Goal: Task Accomplishment & Management: Use online tool/utility

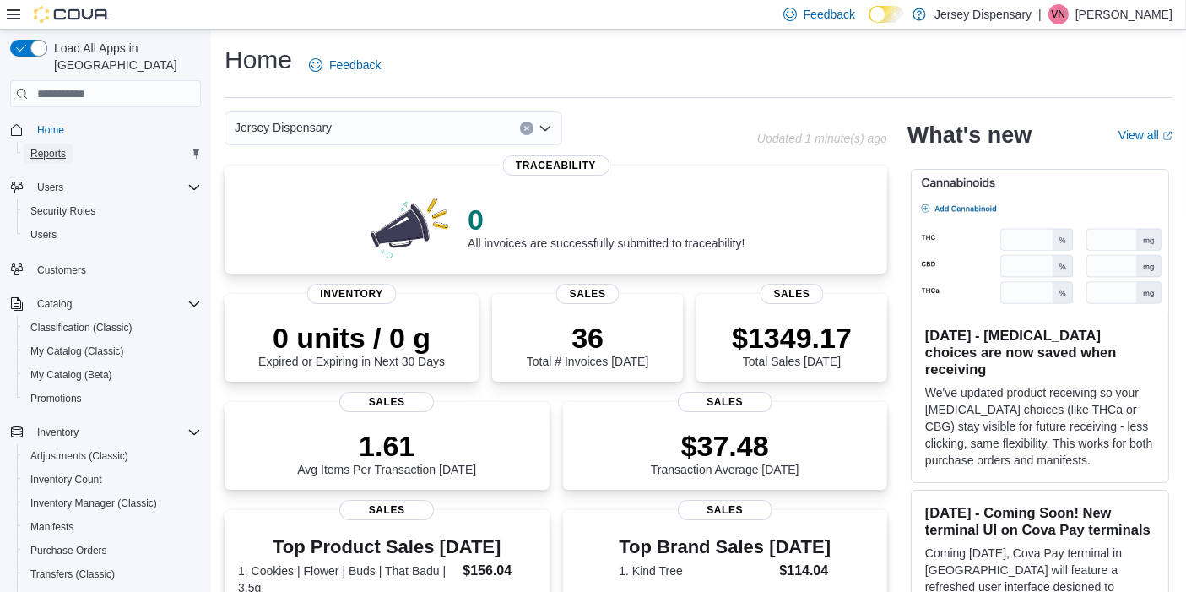
click at [47, 147] on span "Reports" at bounding box center [47, 154] width 35 height 14
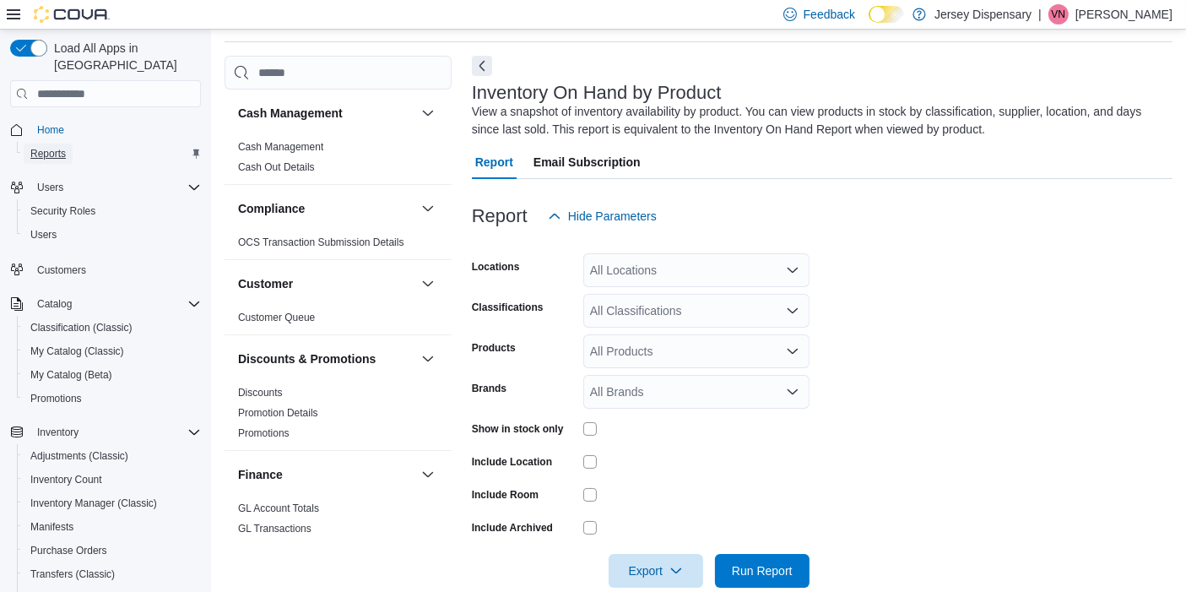
scroll to position [84, 0]
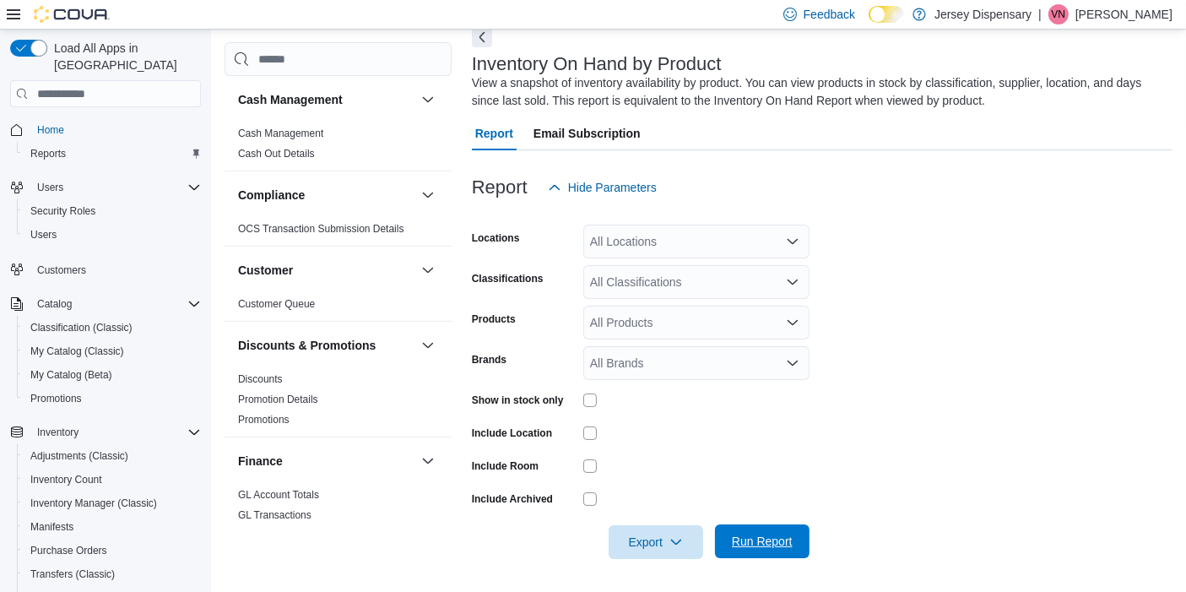
click at [753, 543] on span "Run Report" at bounding box center [762, 540] width 61 height 17
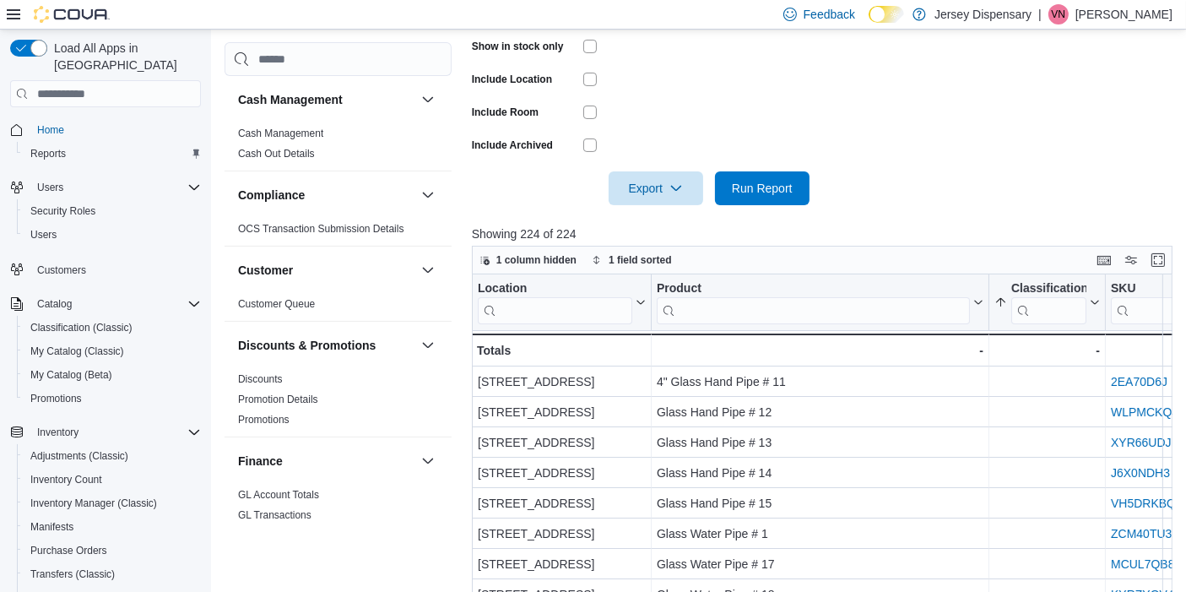
scroll to position [439, 0]
click at [745, 195] on span "Run Report" at bounding box center [762, 187] width 74 height 34
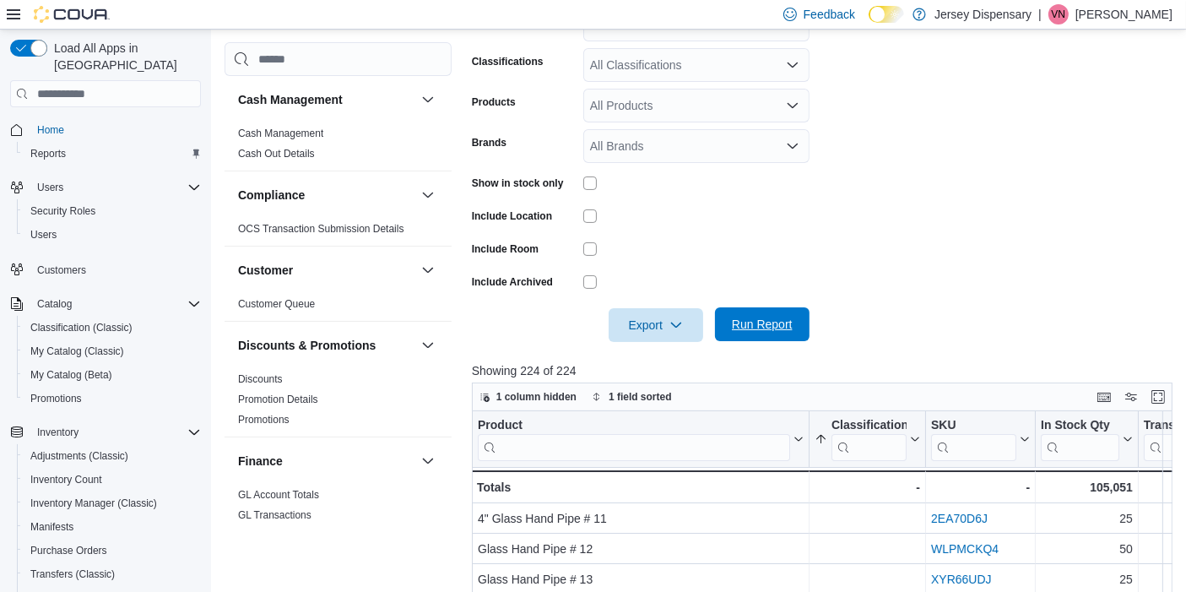
scroll to position [300, 0]
click at [640, 324] on span "Export" at bounding box center [656, 326] width 74 height 34
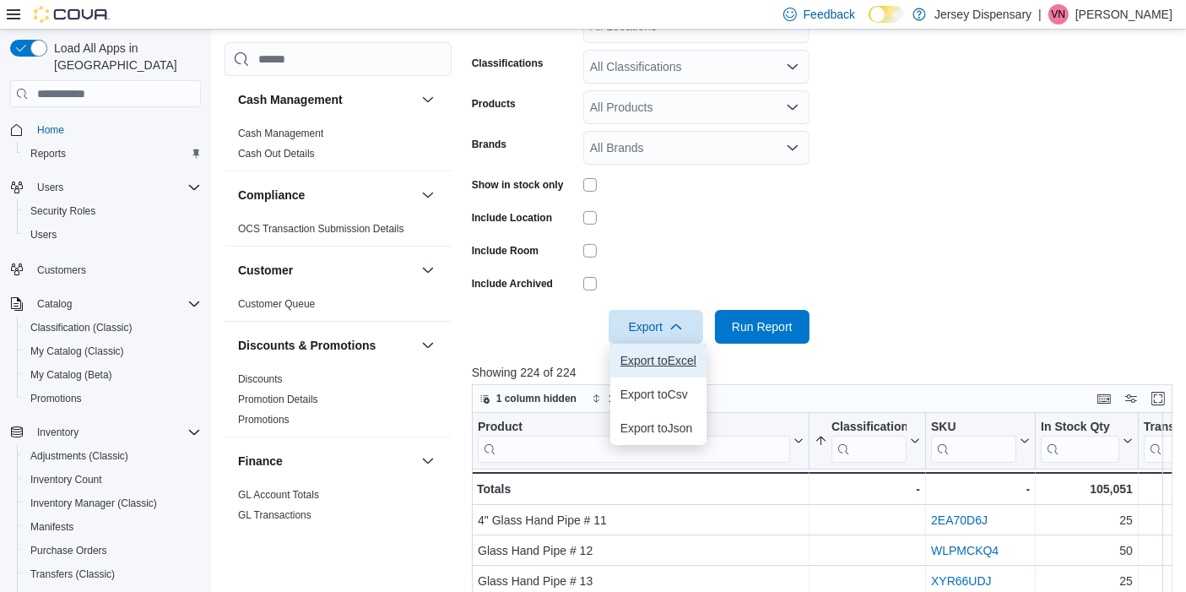
click at [643, 350] on button "Export to Excel" at bounding box center [658, 360] width 96 height 34
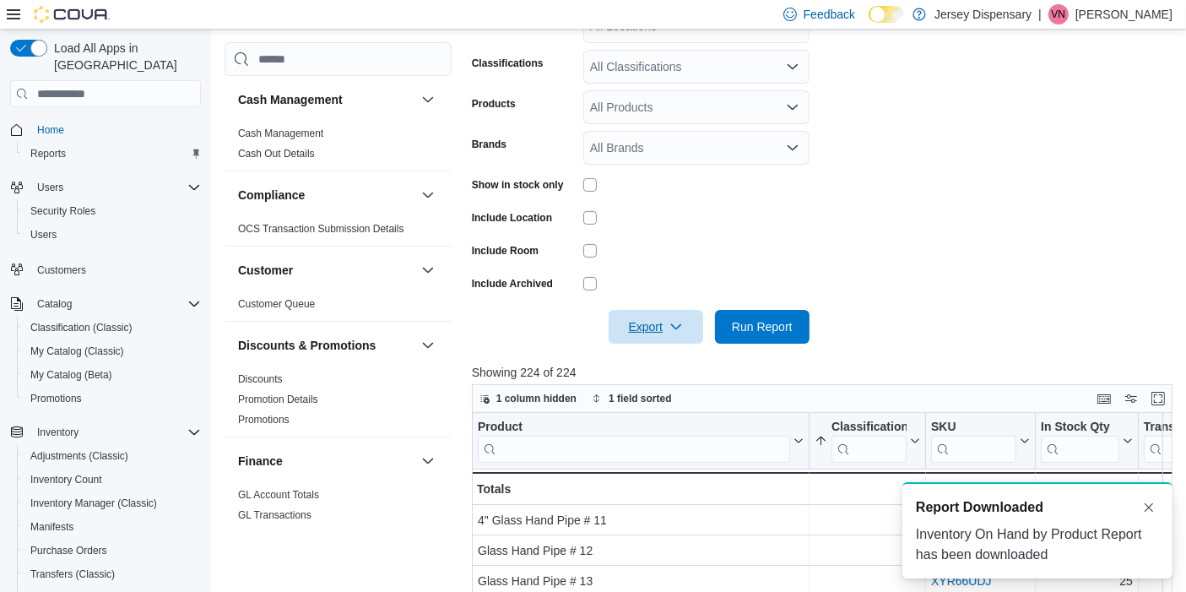
scroll to position [0, 0]
